Goal: Information Seeking & Learning: Find specific fact

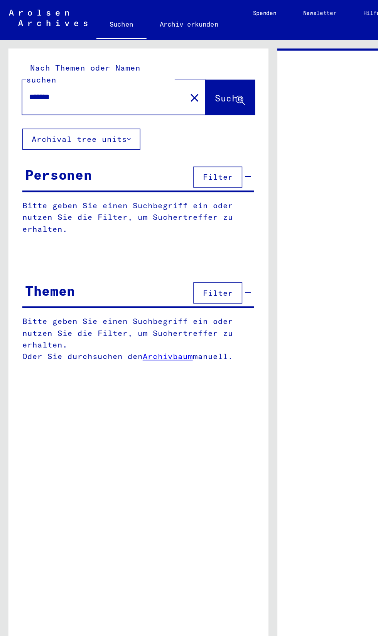
type input "********"
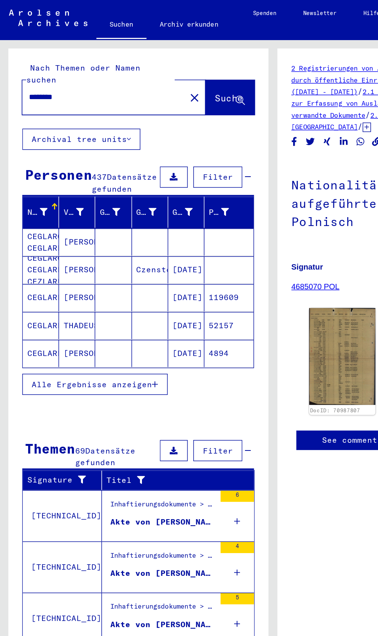
scroll to position [4, 1]
click at [44, 268] on span "Alle Ergebnisse anzeigen" at bounding box center [63, 266] width 83 height 7
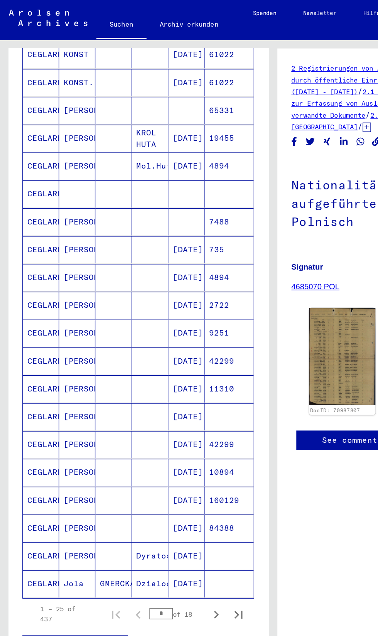
scroll to position [54, 1]
click at [49, 279] on mat-cell "[PERSON_NAME]" at bounding box center [53, 288] width 25 height 19
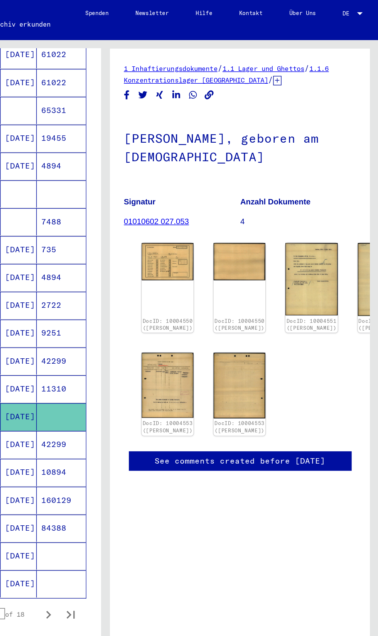
scroll to position [0, 1]
click at [221, 183] on img at bounding box center [232, 180] width 38 height 27
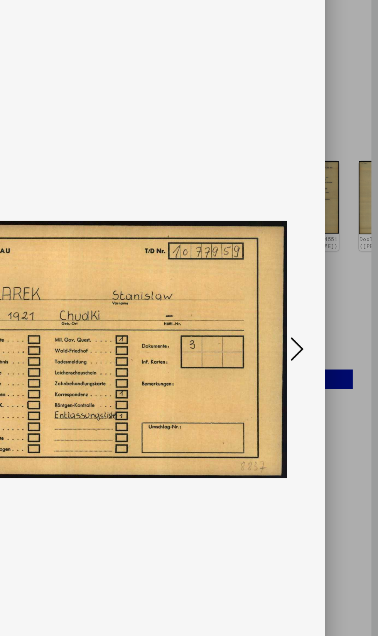
scroll to position [0, 0]
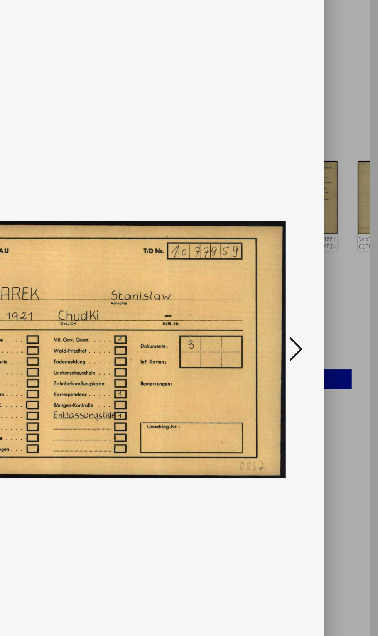
click at [327, 310] on button at bounding box center [321, 299] width 14 height 22
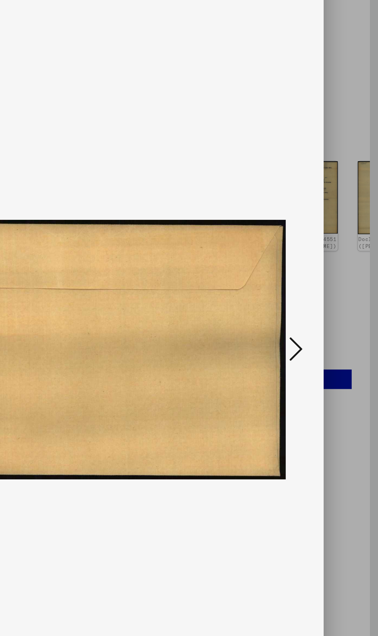
click at [324, 308] on icon at bounding box center [320, 298] width 9 height 19
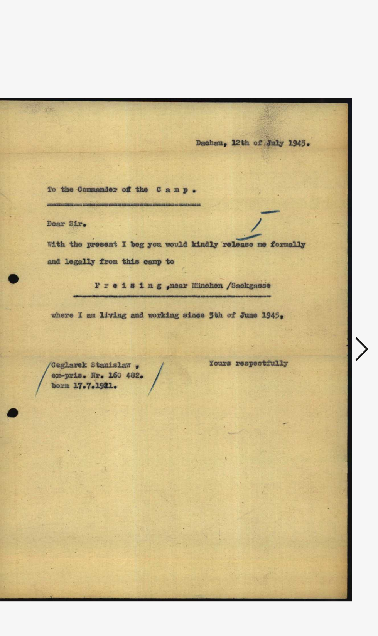
click at [320, 308] on icon at bounding box center [320, 298] width 9 height 19
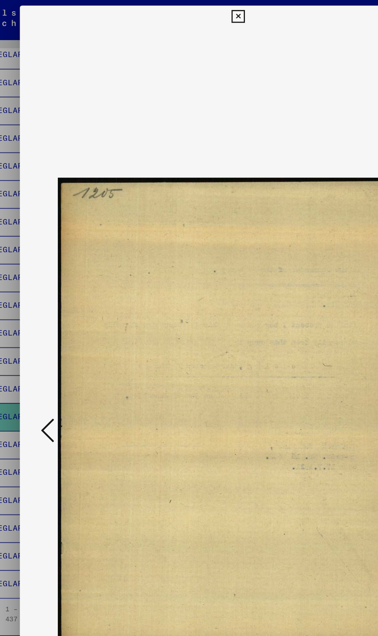
click at [189, 12] on icon at bounding box center [188, 11] width 9 height 9
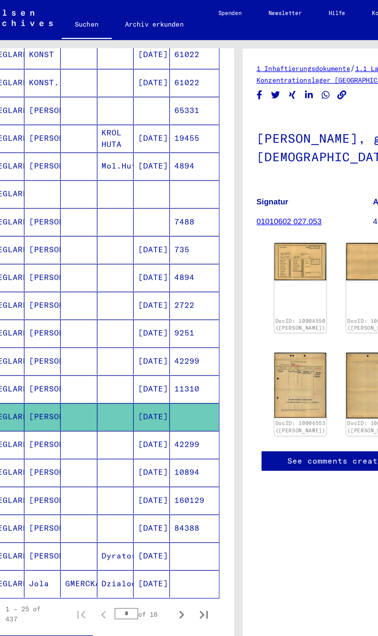
scroll to position [3, 0]
click at [153, 348] on mat-cell "160129" at bounding box center [159, 346] width 34 height 19
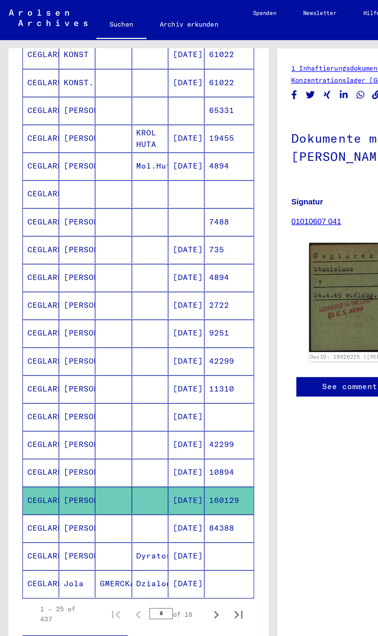
scroll to position [46, 0]
click at [131, 357] on mat-cell "[DATE]" at bounding box center [129, 366] width 25 height 19
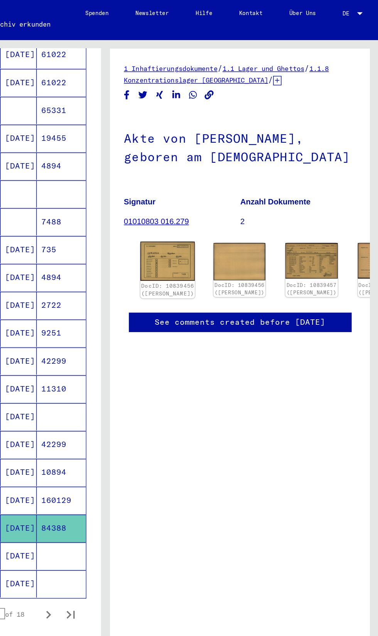
click at [224, 167] on img at bounding box center [232, 180] width 38 height 27
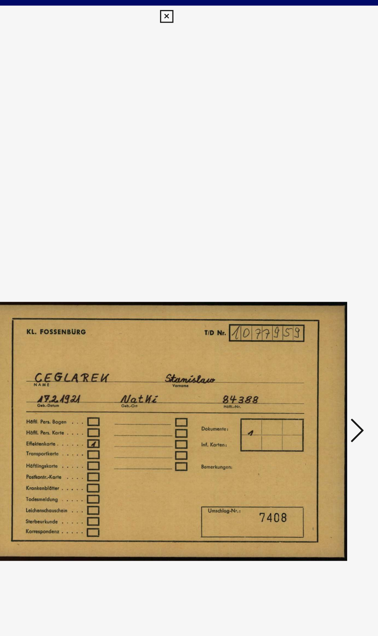
scroll to position [0, 1]
click at [322, 308] on icon at bounding box center [320, 298] width 9 height 19
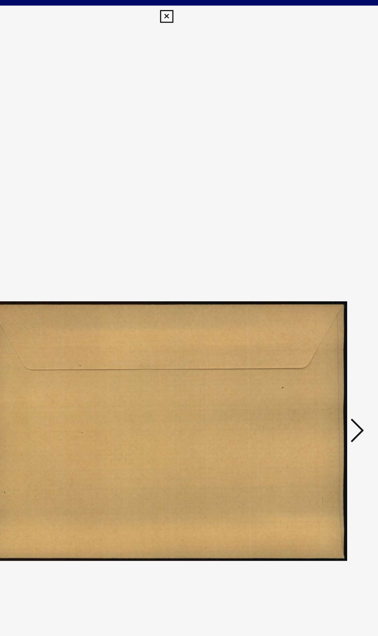
click at [319, 308] on icon at bounding box center [320, 298] width 9 height 19
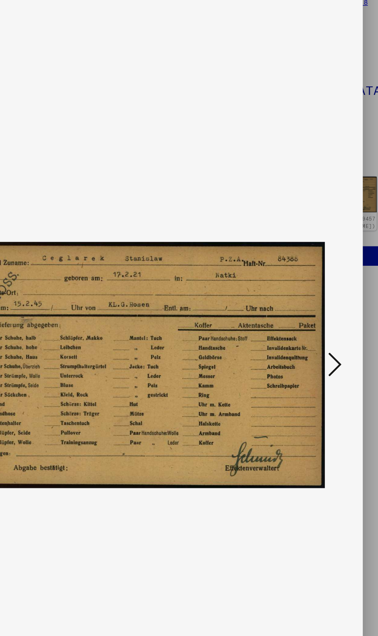
click at [328, 310] on button at bounding box center [321, 299] width 14 height 22
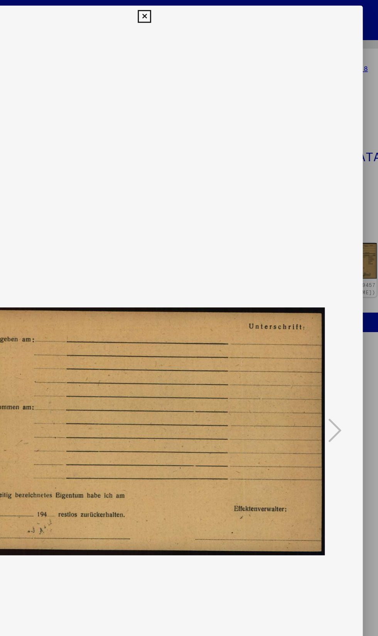
click at [184, 8] on button at bounding box center [189, 11] width 14 height 15
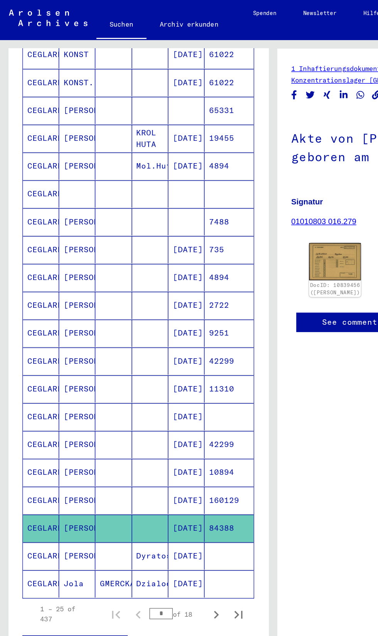
scroll to position [51, 0]
click at [150, 421] on icon "Next page" at bounding box center [149, 426] width 11 height 11
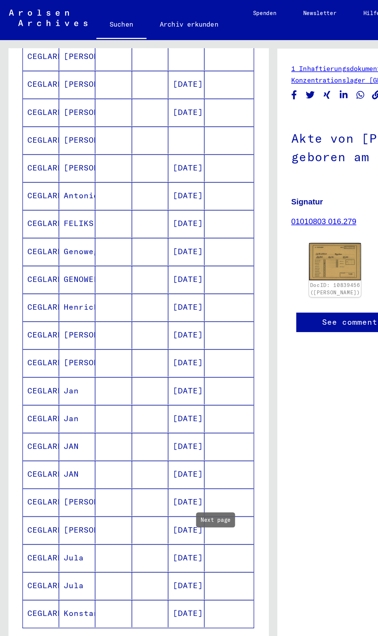
scroll to position [208, 0]
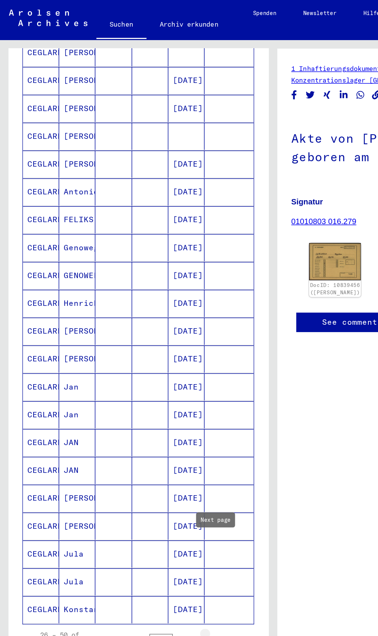
click at [150, 438] on icon "Next page" at bounding box center [149, 443] width 11 height 11
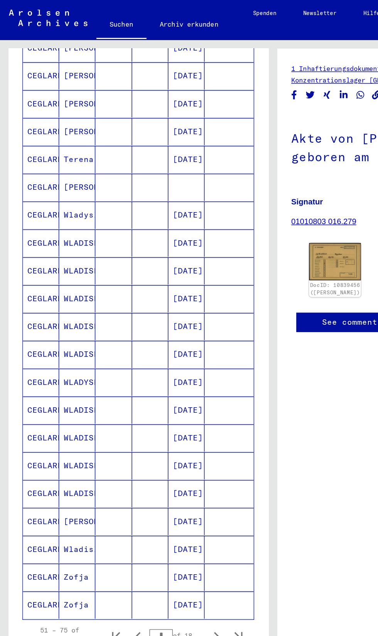
scroll to position [226, 0]
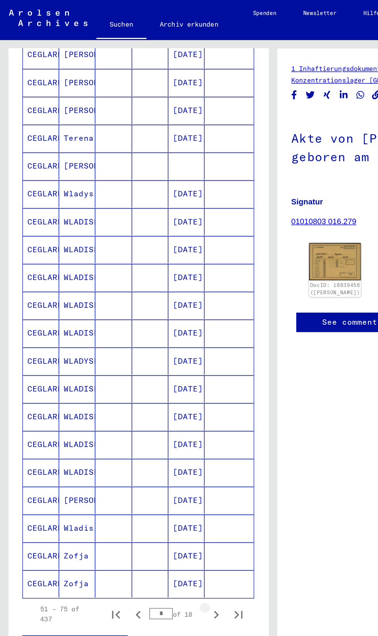
click at [150, 421] on icon "Next page" at bounding box center [149, 426] width 11 height 11
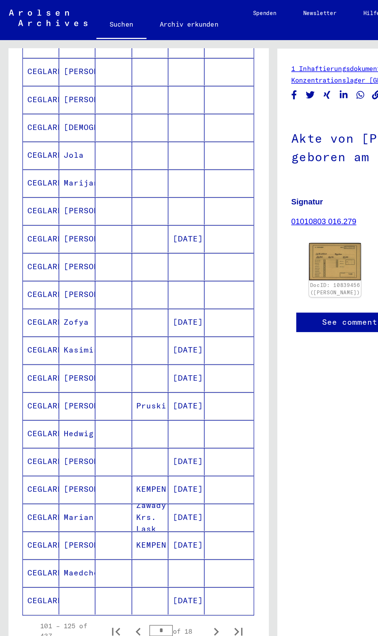
scroll to position [215, 0]
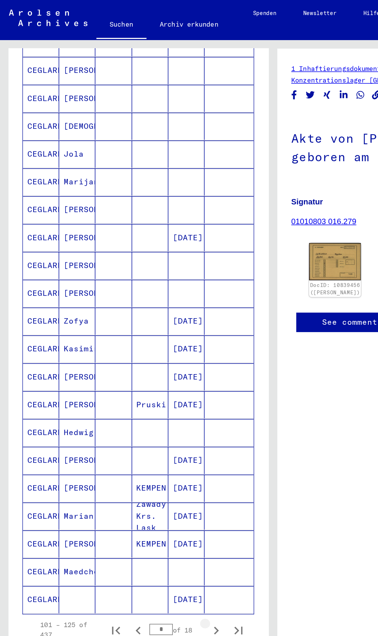
click at [148, 431] on icon "Next page" at bounding box center [149, 436] width 11 height 11
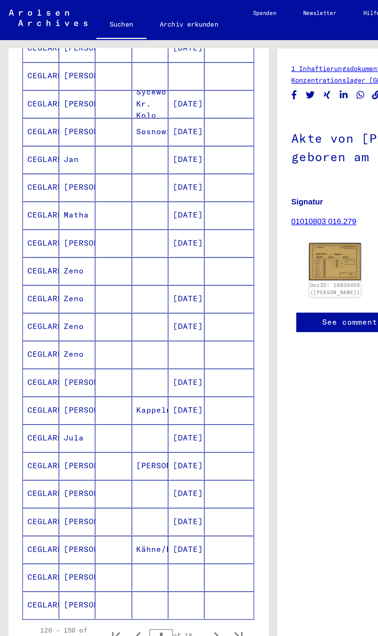
scroll to position [214, 0]
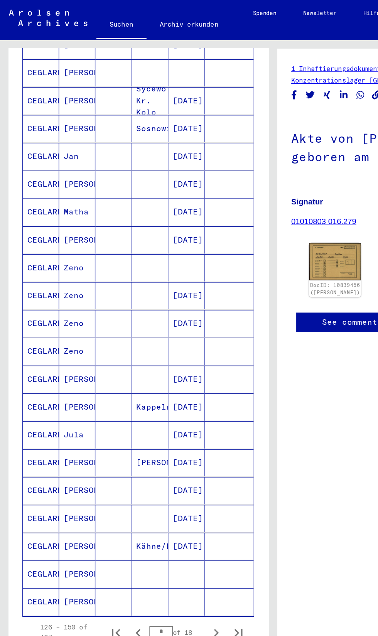
click at [56, 311] on mat-cell "[PERSON_NAME]" at bounding box center [53, 320] width 25 height 19
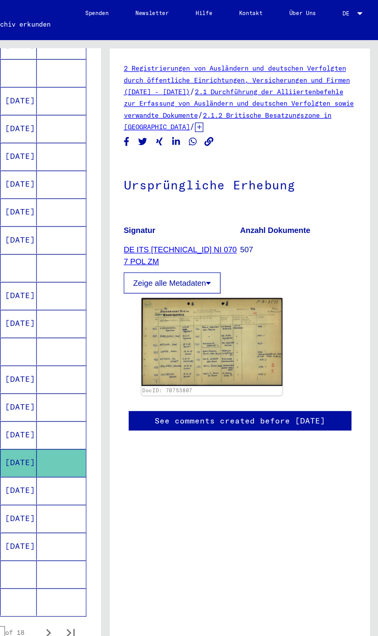
scroll to position [0, 1]
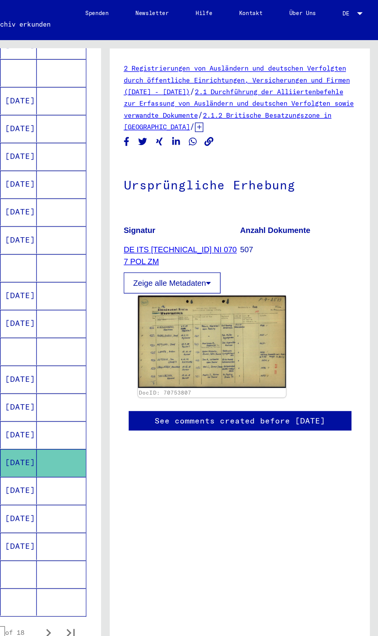
click at [290, 247] on img at bounding box center [263, 237] width 103 height 64
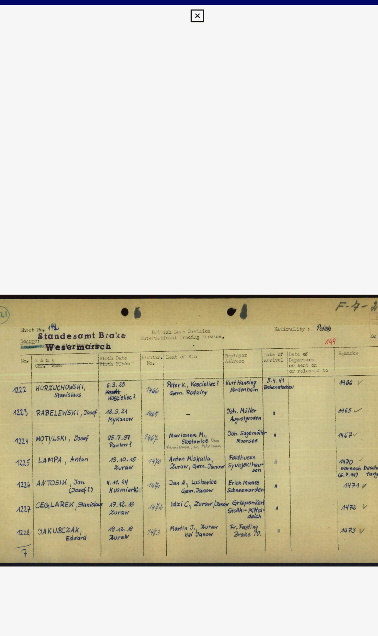
scroll to position [0, 0]
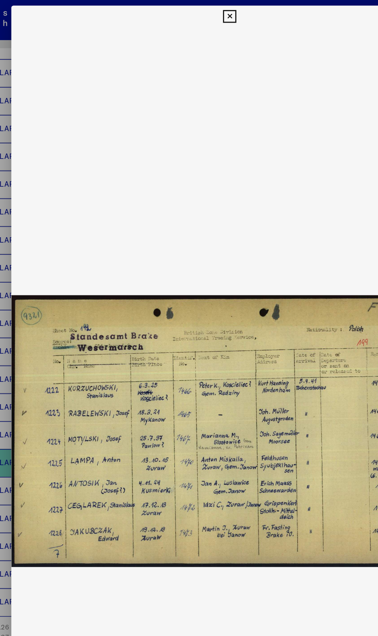
click at [189, 11] on icon at bounding box center [188, 11] width 9 height 9
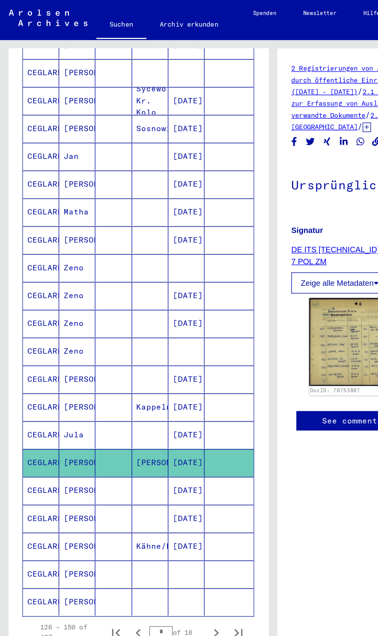
scroll to position [226, 0]
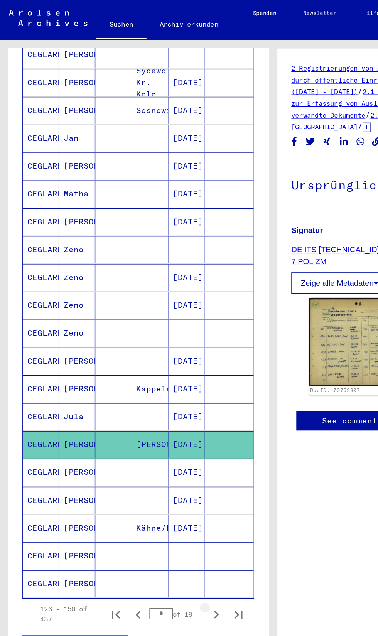
click at [149, 431] on icon "Next page" at bounding box center [149, 426] width 11 height 11
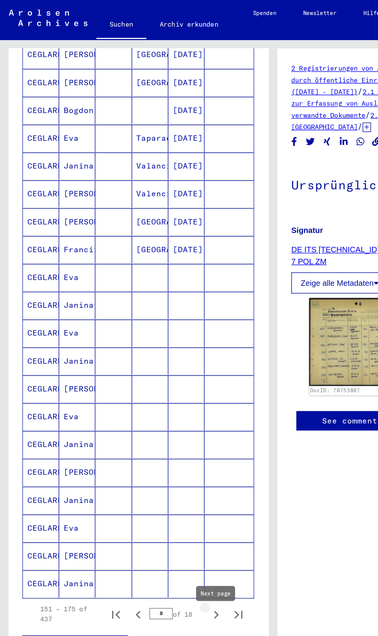
click at [148, 430] on icon "Next page" at bounding box center [149, 426] width 11 height 11
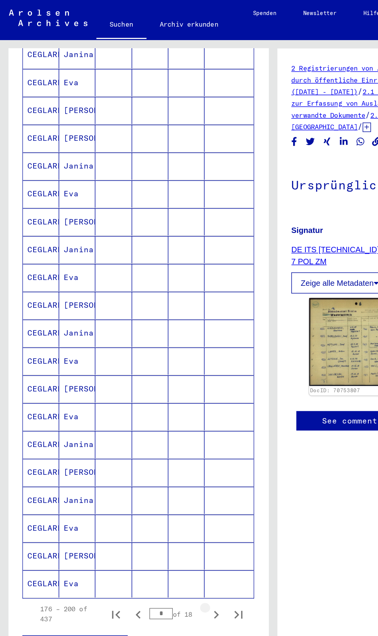
click at [148, 428] on icon "Next page" at bounding box center [149, 426] width 11 height 11
click at [150, 431] on icon "Next page" at bounding box center [149, 426] width 11 height 11
click at [150, 429] on icon "Next page" at bounding box center [149, 425] width 3 height 5
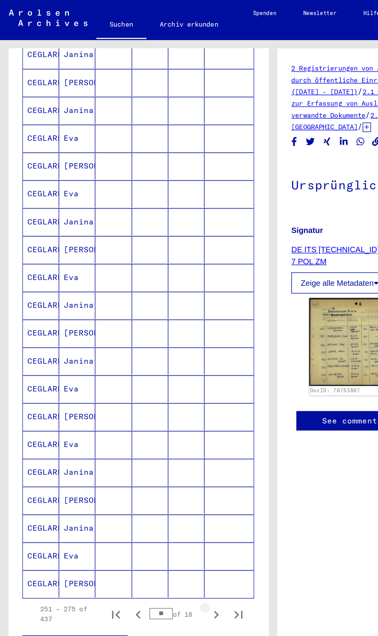
click at [150, 430] on icon "Next page" at bounding box center [149, 426] width 11 height 11
type input "**"
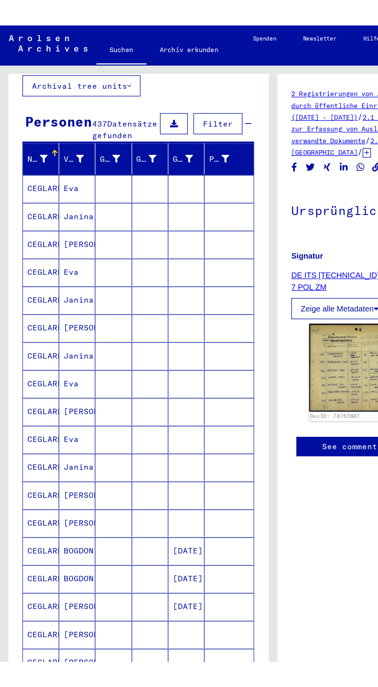
scroll to position [0, 0]
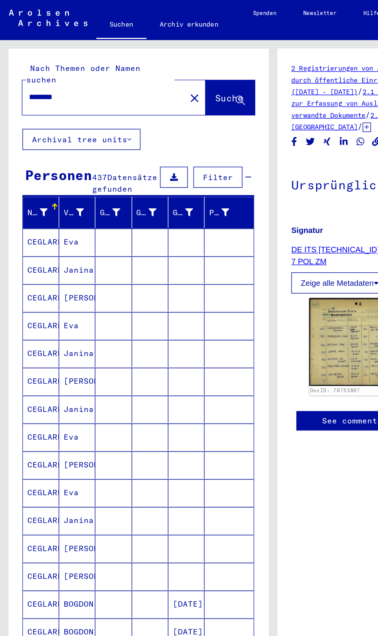
click at [59, 63] on input "********" at bounding box center [72, 67] width 104 height 8
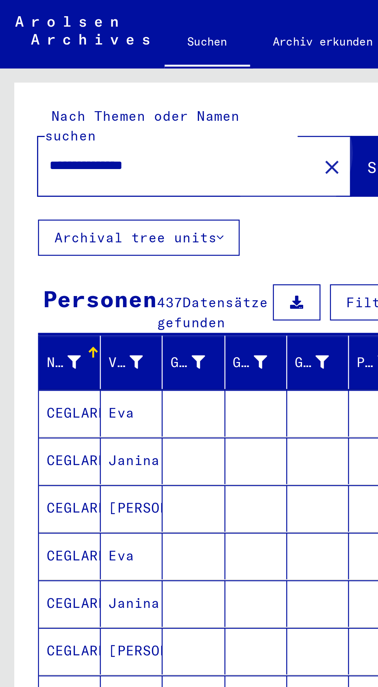
click at [149, 64] on span "Suche" at bounding box center [158, 68] width 19 height 8
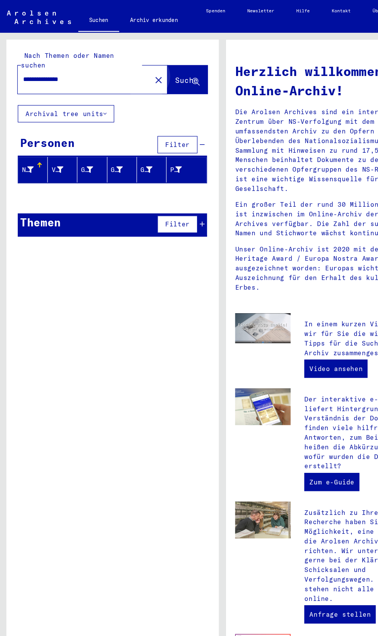
click at [152, 64] on span "Suche" at bounding box center [158, 68] width 19 height 8
click at [148, 56] on button "Suche" at bounding box center [159, 68] width 34 height 24
click at [64, 63] on input "**********" at bounding box center [69, 67] width 99 height 8
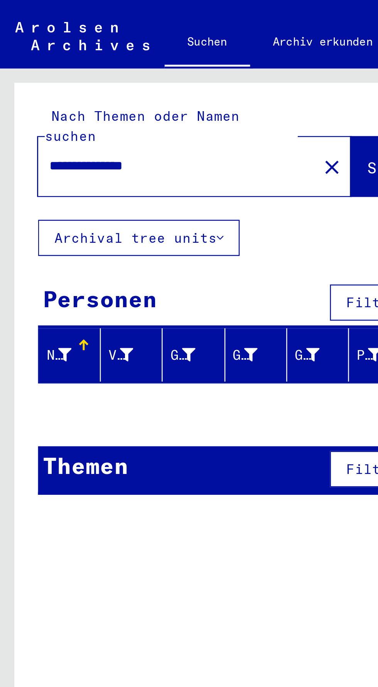
click at [77, 63] on input "**********" at bounding box center [69, 67] width 99 height 8
type input "********"
click at [149, 64] on span "Suche" at bounding box center [159, 68] width 21 height 8
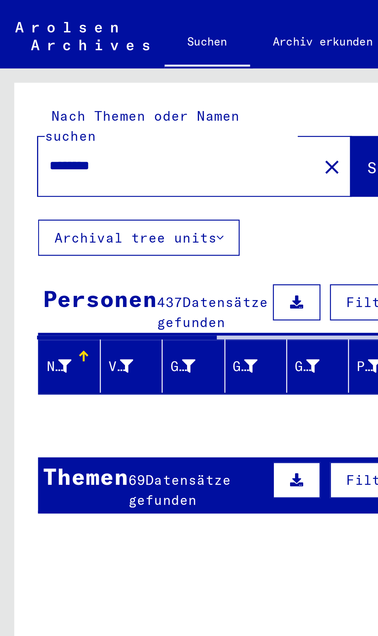
scroll to position [1, 0]
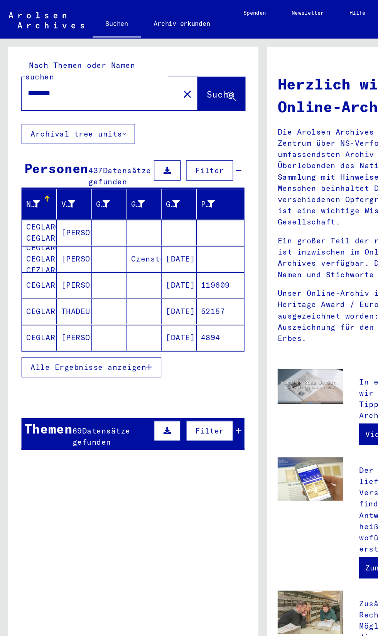
click at [154, 119] on span "Filter" at bounding box center [150, 122] width 21 height 7
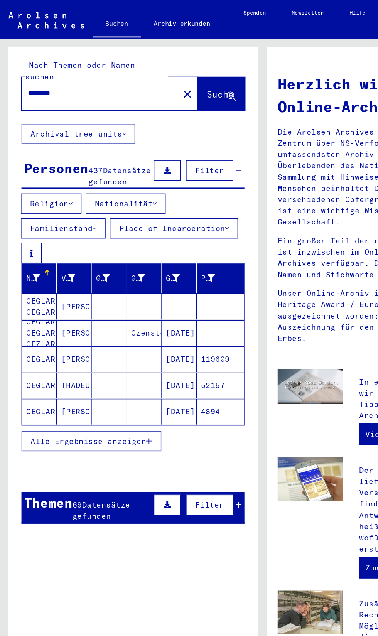
click at [79, 172] on button "Place of Incarceration" at bounding box center [125, 164] width 92 height 15
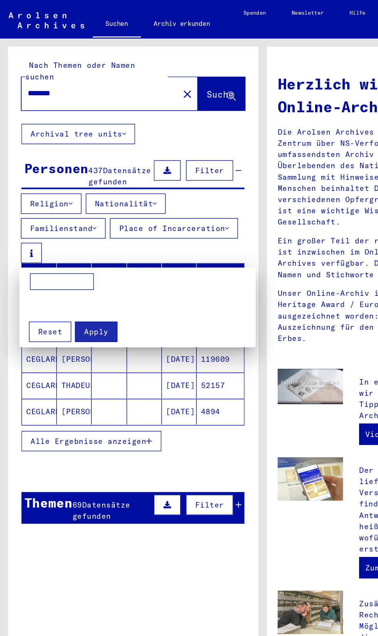
click at [40, 205] on input at bounding box center [45, 203] width 46 height 12
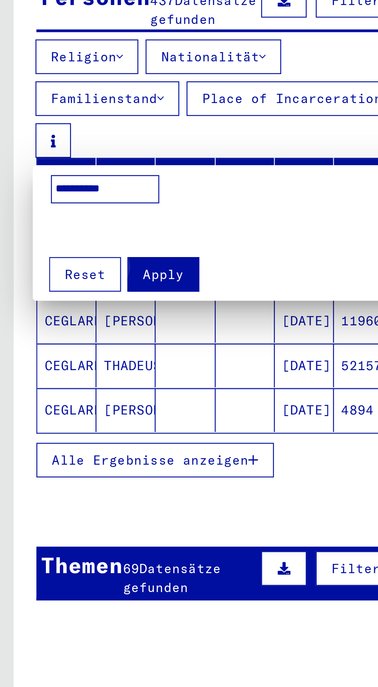
type input "**********"
click at [67, 239] on span "Apply" at bounding box center [69, 238] width 17 height 7
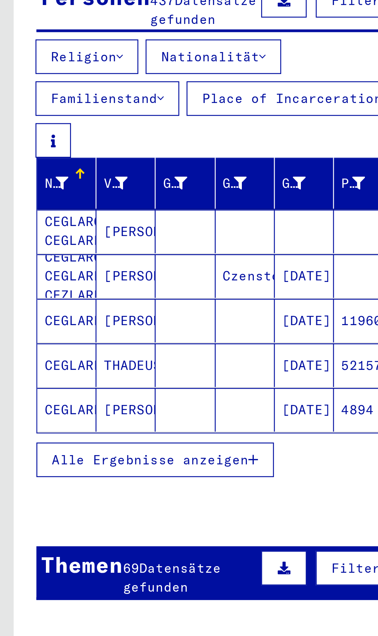
click at [105, 321] on span "Alle Ergebnisse anzeigen" at bounding box center [63, 317] width 83 height 7
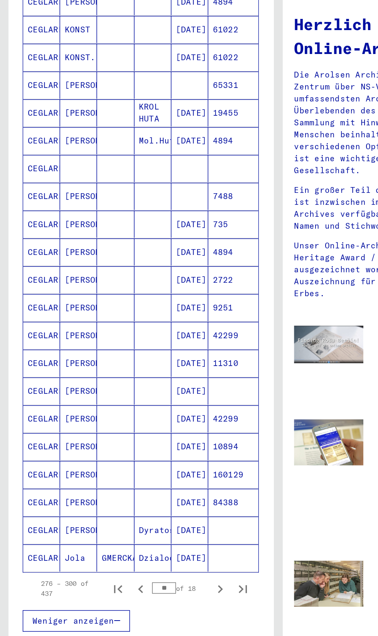
scroll to position [254, 0]
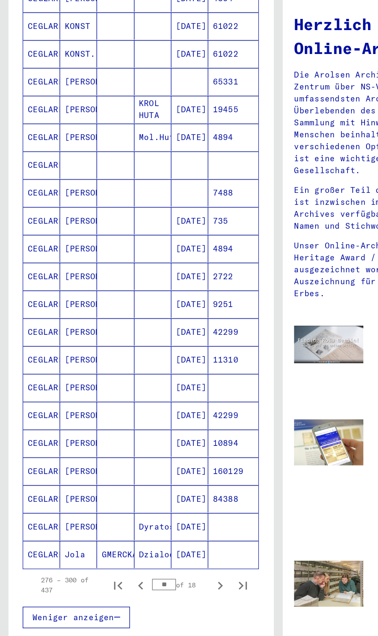
click at [127, 386] on mat-cell "[DATE]" at bounding box center [129, 383] width 25 height 19
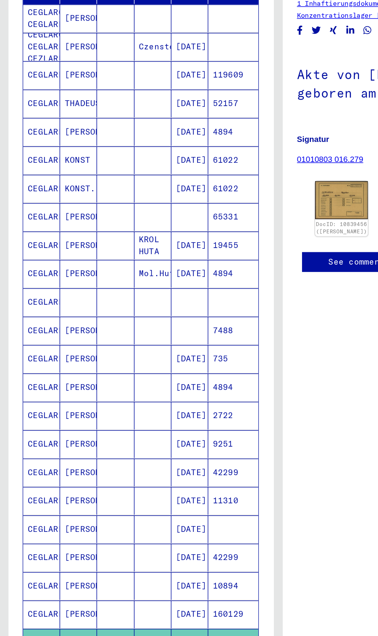
scroll to position [160, 0]
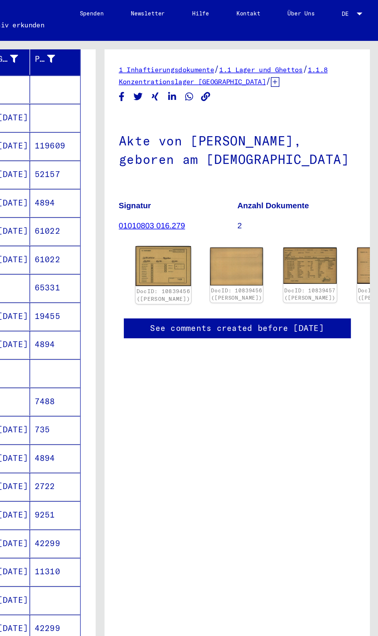
click at [213, 179] on img at bounding box center [232, 180] width 38 height 27
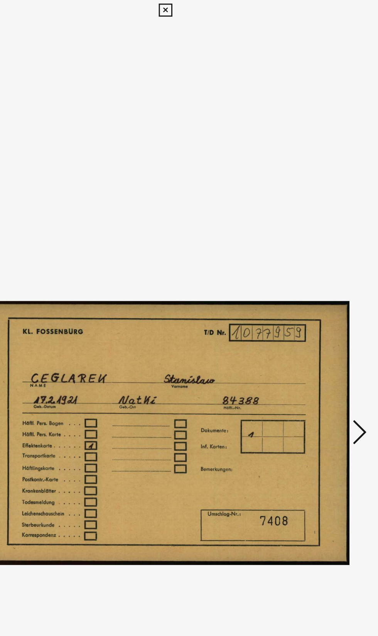
click at [322, 308] on icon at bounding box center [320, 298] width 9 height 19
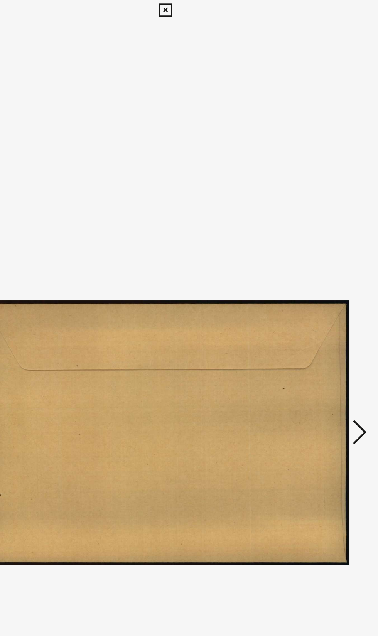
click at [318, 308] on icon at bounding box center [320, 298] width 9 height 19
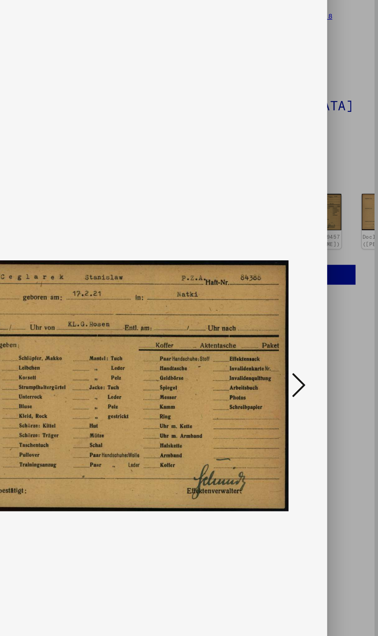
click at [324, 308] on icon at bounding box center [320, 298] width 9 height 19
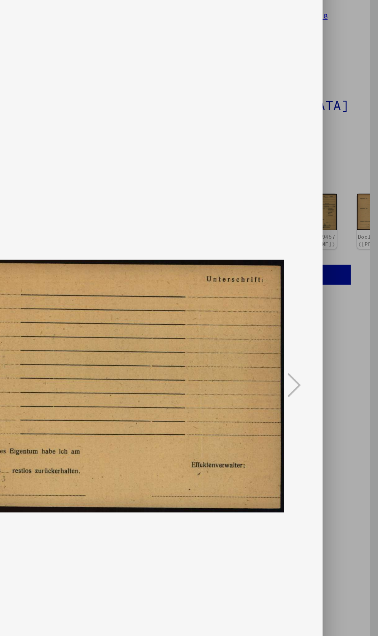
click at [176, 59] on div "DocID: 10839457 ([PERSON_NAME]) DeepLink: [URL][DOMAIN_NAME]" at bounding box center [189, 317] width 303 height 626
click at [189, 16] on icon at bounding box center [188, 11] width 9 height 9
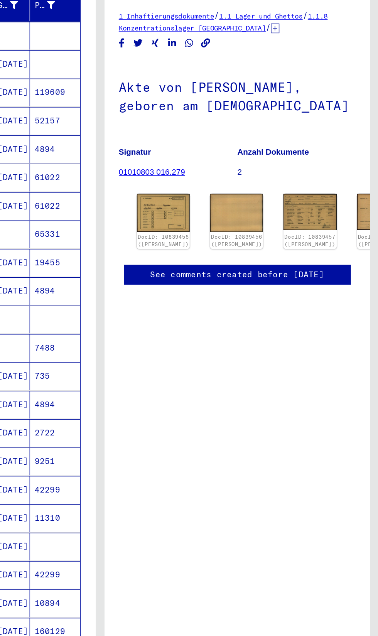
scroll to position [0, 0]
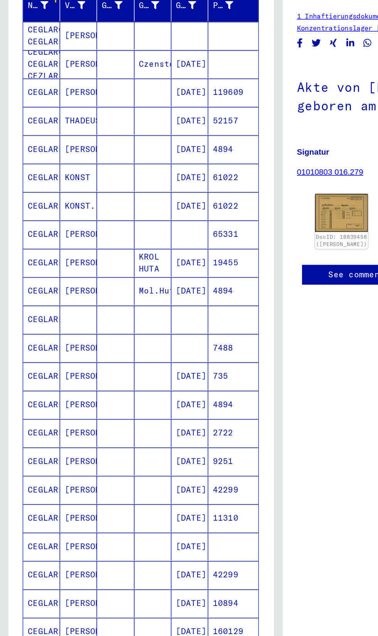
click at [138, 474] on mat-cell "[DATE]" at bounding box center [129, 466] width 25 height 19
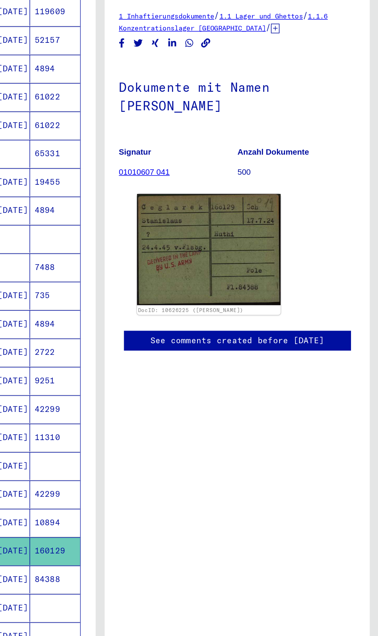
scroll to position [216, 0]
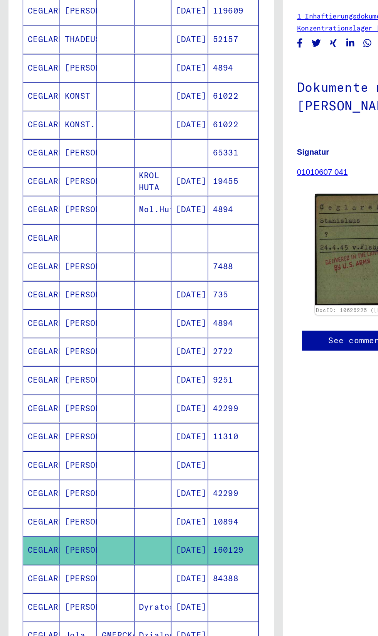
click at [103, 356] on mat-cell at bounding box center [103, 352] width 25 height 19
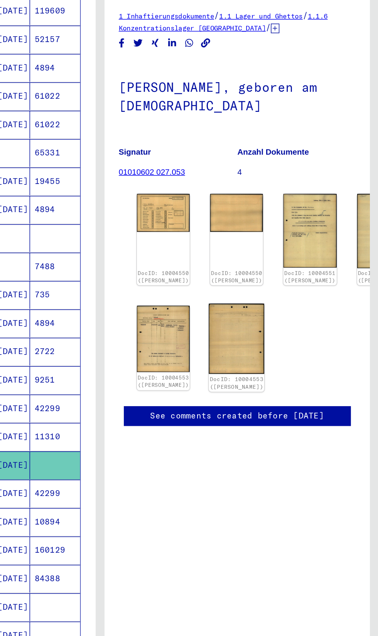
click at [267, 259] on img at bounding box center [282, 267] width 38 height 48
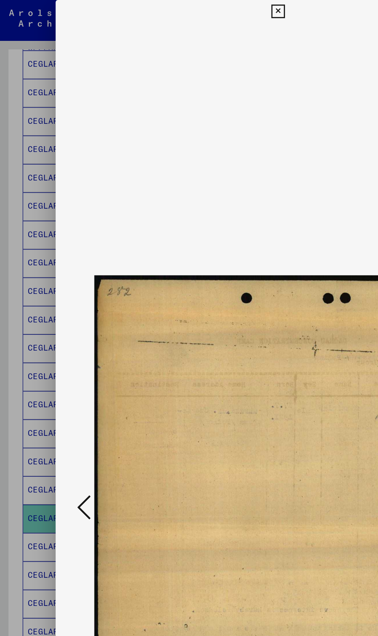
click at [55, 339] on icon at bounding box center [56, 345] width 9 height 19
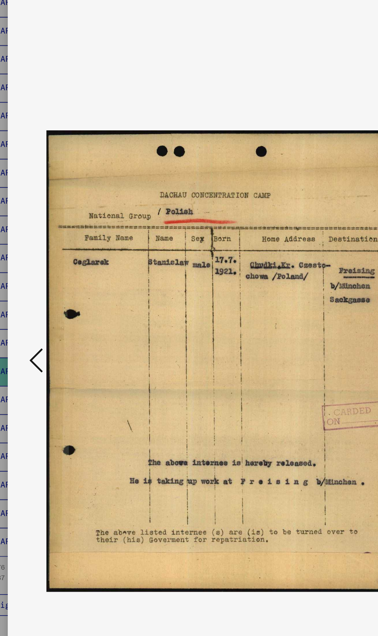
click at [56, 348] on icon at bounding box center [56, 345] width 9 height 19
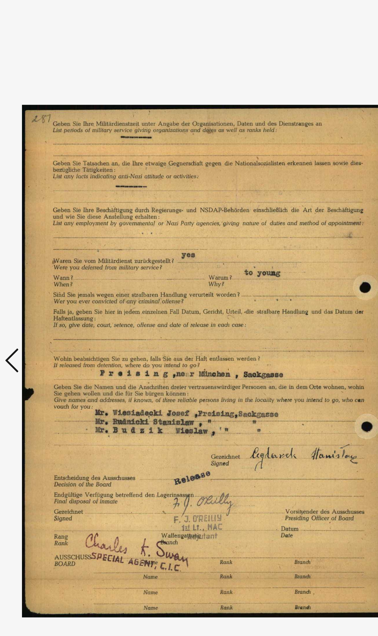
click at [55, 348] on icon at bounding box center [56, 345] width 9 height 19
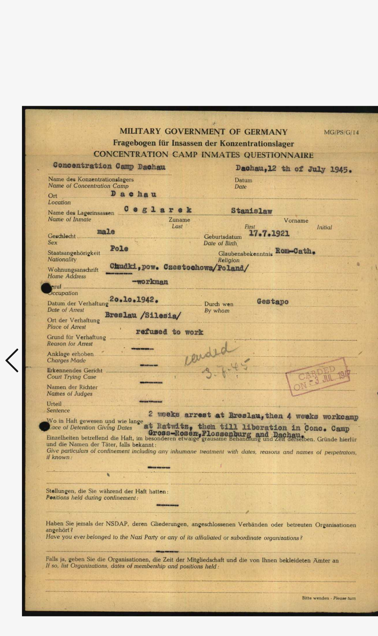
click at [68, 355] on img at bounding box center [189, 345] width 250 height 660
click at [59, 348] on icon at bounding box center [56, 345] width 9 height 19
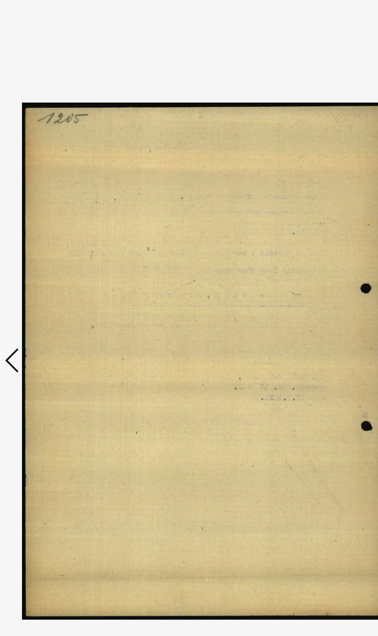
click at [66, 354] on img at bounding box center [189, 345] width 250 height 660
click at [59, 350] on icon at bounding box center [56, 345] width 9 height 19
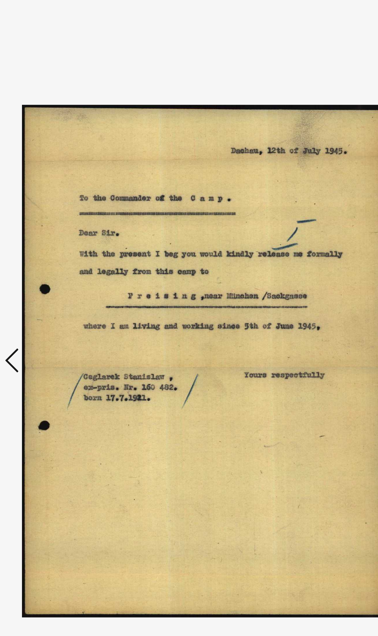
click at [61, 349] on icon at bounding box center [56, 345] width 9 height 19
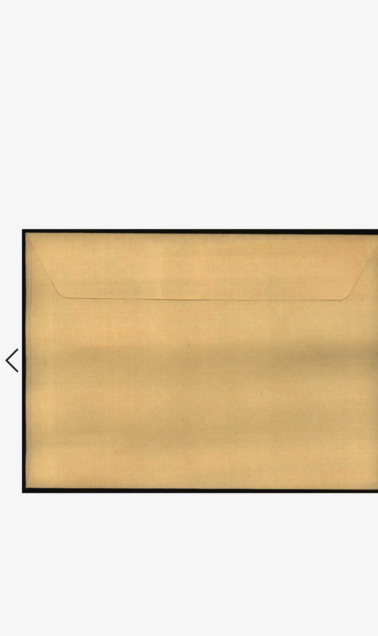
click at [60, 354] on icon at bounding box center [56, 345] width 9 height 19
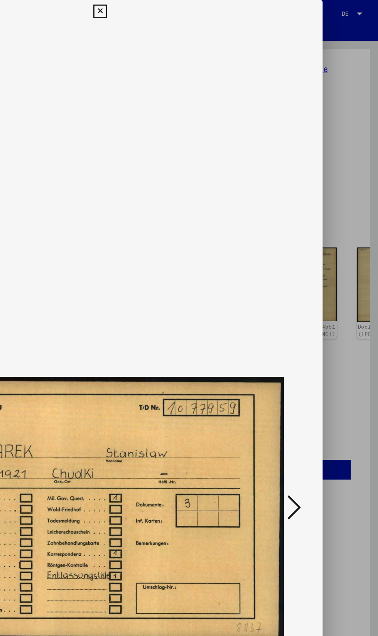
click at [184, 7] on icon at bounding box center [188, 7] width 9 height 9
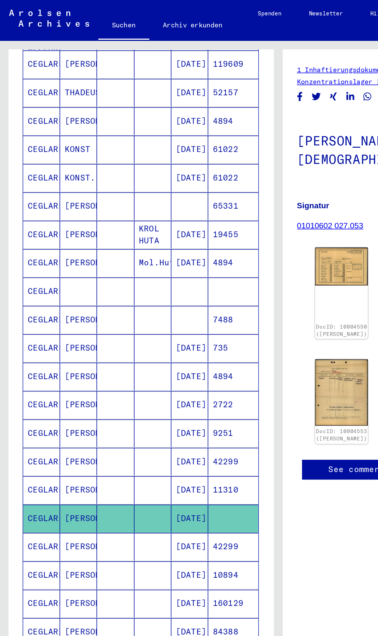
click at [60, 283] on mat-cell "[PERSON_NAME]" at bounding box center [53, 275] width 25 height 19
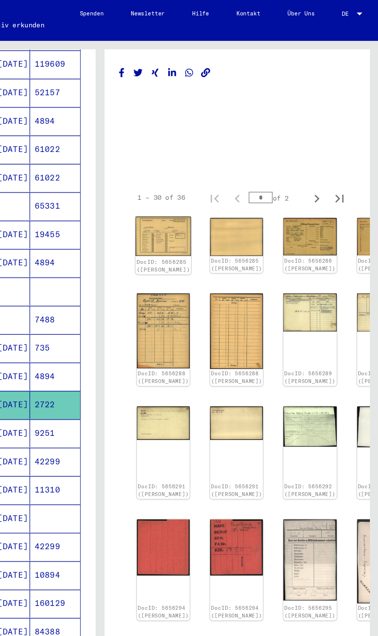
click at [216, 176] on link "DocID: 5656285 ([PERSON_NAME])" at bounding box center [232, 181] width 37 height 10
